Goal: Transaction & Acquisition: Purchase product/service

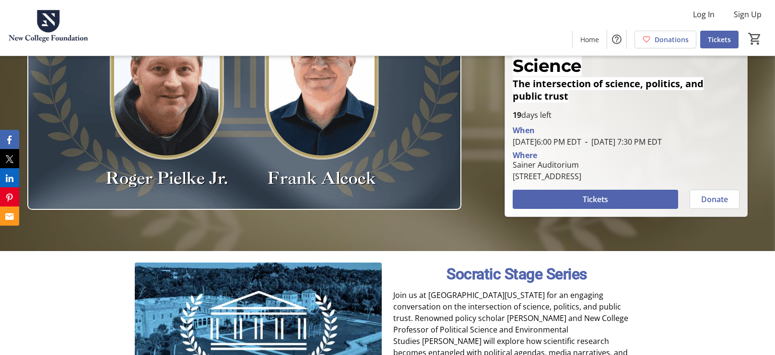
scroll to position [106, 0]
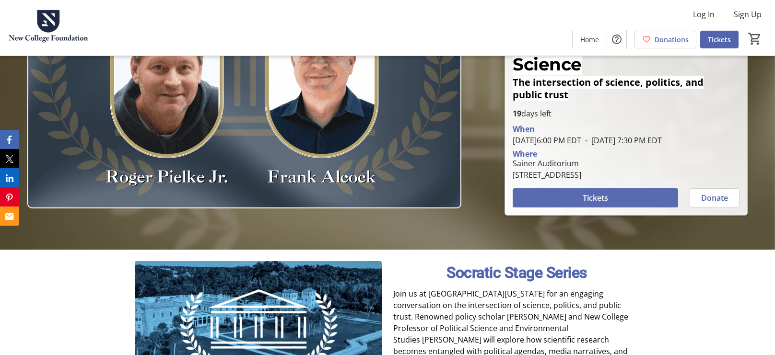
click at [588, 204] on span "Tickets" at bounding box center [595, 198] width 25 height 12
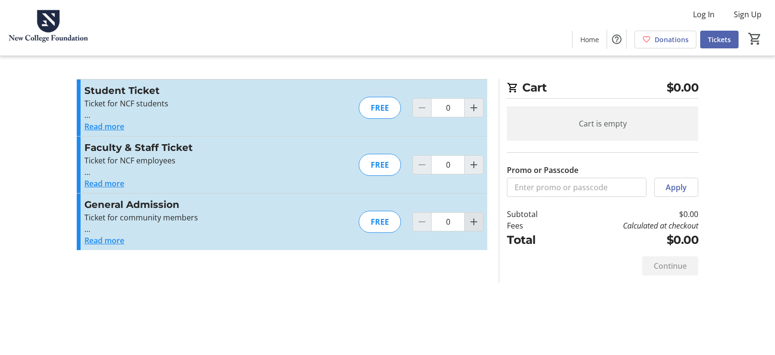
click at [468, 228] on mat-icon "Increment by one" at bounding box center [474, 222] width 12 height 12
type input "2"
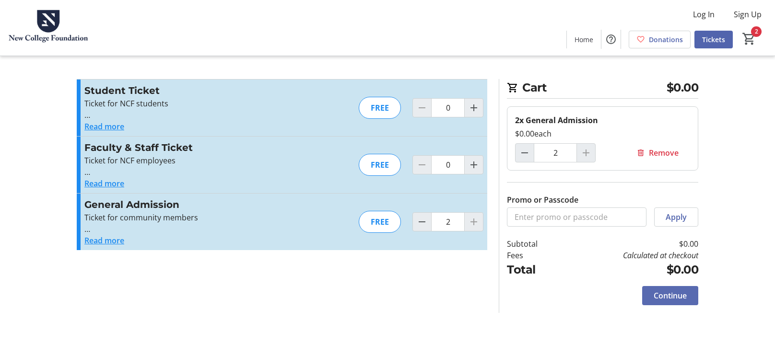
click at [676, 302] on span "Continue" at bounding box center [670, 296] width 33 height 12
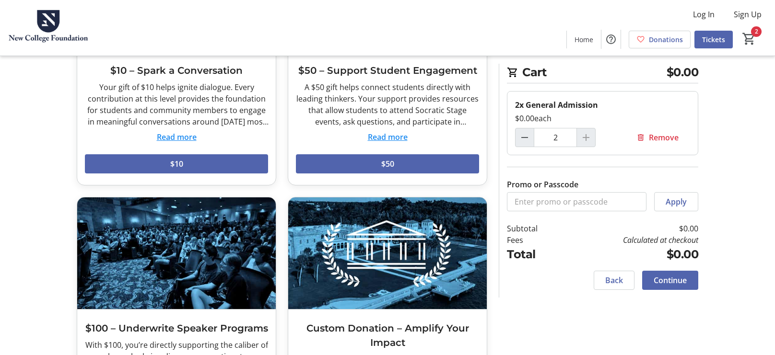
scroll to position [178, 0]
